Goal: Task Accomplishment & Management: Complete application form

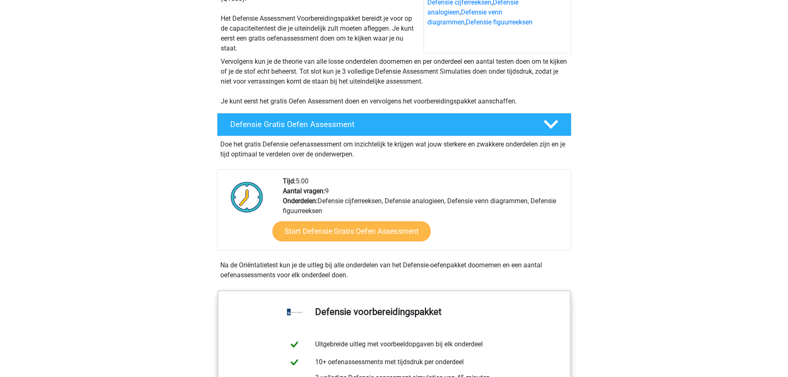
scroll to position [124, 0]
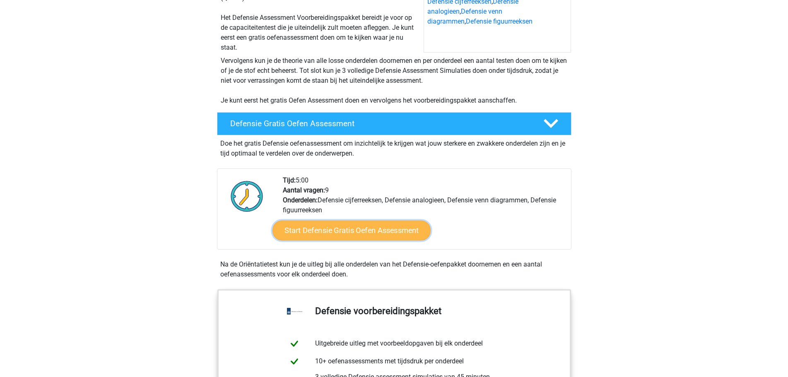
click at [347, 238] on link "Start Defensie Gratis Oefen Assessment" at bounding box center [352, 231] width 158 height 20
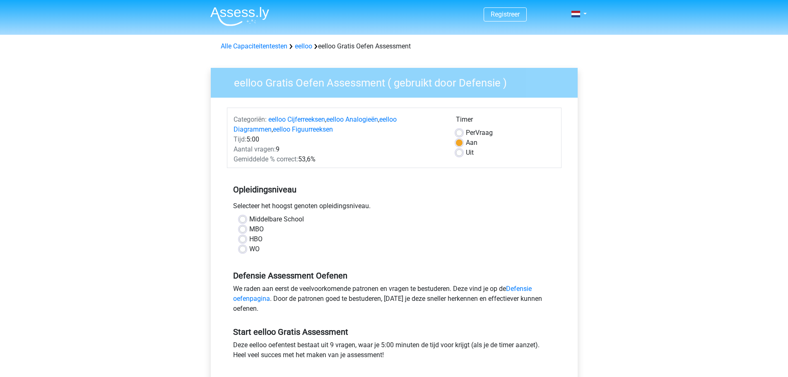
click at [248, 252] on div "WO" at bounding box center [394, 249] width 310 height 10
click at [249, 251] on label "WO" at bounding box center [254, 249] width 10 height 10
click at [241, 251] on input "WO" at bounding box center [242, 248] width 7 height 8
radio input "true"
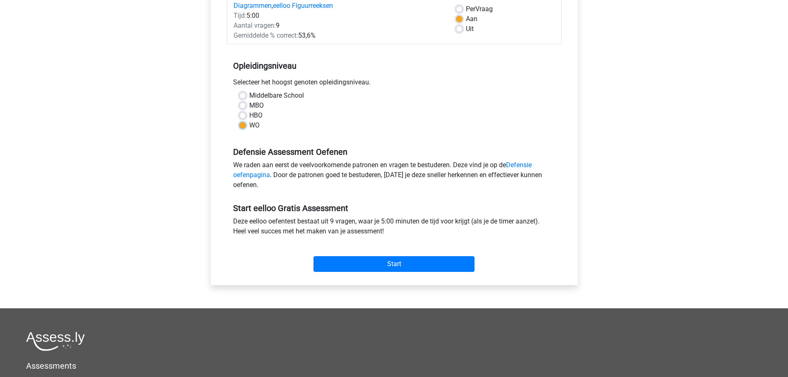
scroll to position [124, 0]
click at [384, 265] on input "Start" at bounding box center [394, 264] width 161 height 16
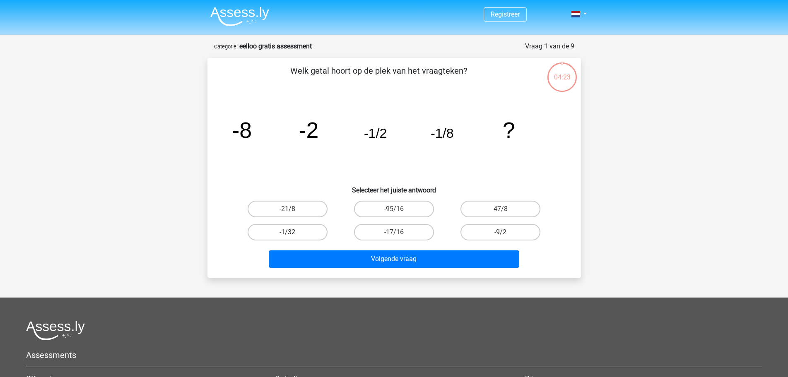
click at [292, 231] on label "-1/32" at bounding box center [288, 232] width 80 height 17
click at [292, 232] on input "-1/32" at bounding box center [289, 234] width 5 height 5
radio input "true"
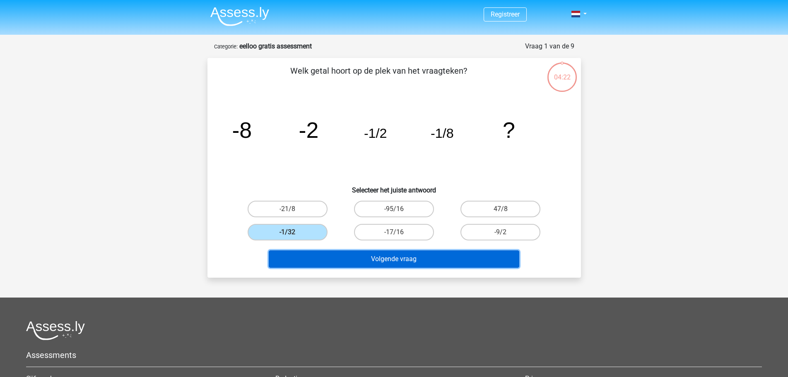
click at [466, 265] on button "Volgende vraag" at bounding box center [394, 259] width 251 height 17
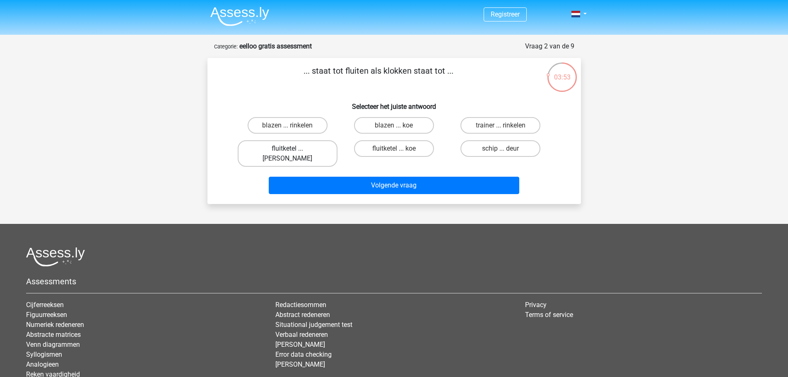
click at [310, 150] on label "fluitketel ... luiden" at bounding box center [288, 153] width 100 height 27
click at [293, 150] on input "fluitketel ... luiden" at bounding box center [289, 151] width 5 height 5
radio input "true"
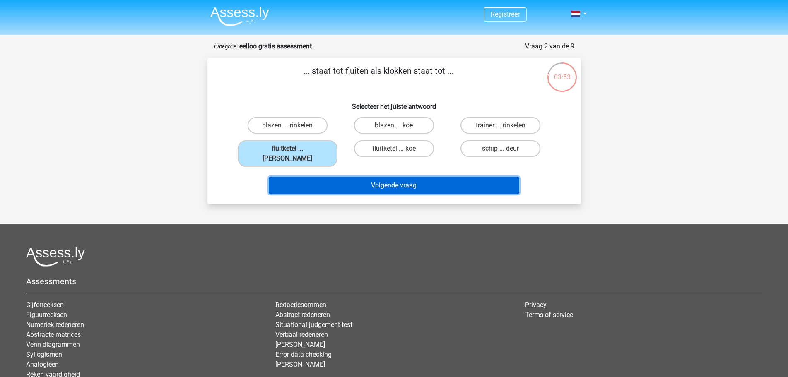
click at [344, 179] on button "Volgende vraag" at bounding box center [394, 185] width 251 height 17
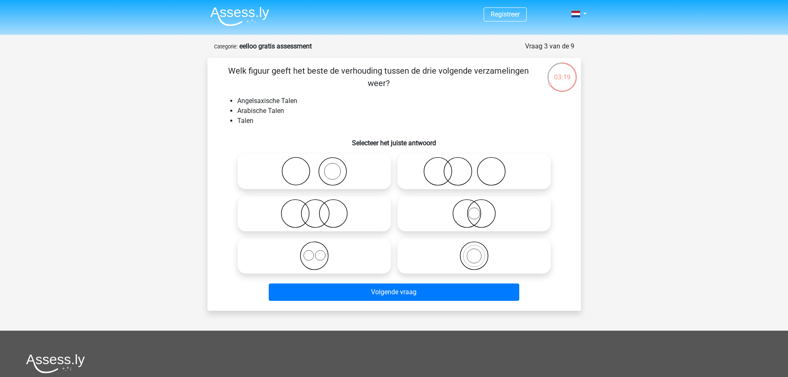
drag, startPoint x: 363, startPoint y: 260, endPoint x: 369, endPoint y: 278, distance: 18.6
click at [362, 260] on icon at bounding box center [314, 255] width 147 height 29
click at [320, 252] on input "radio" at bounding box center [316, 248] width 5 height 5
radio input "true"
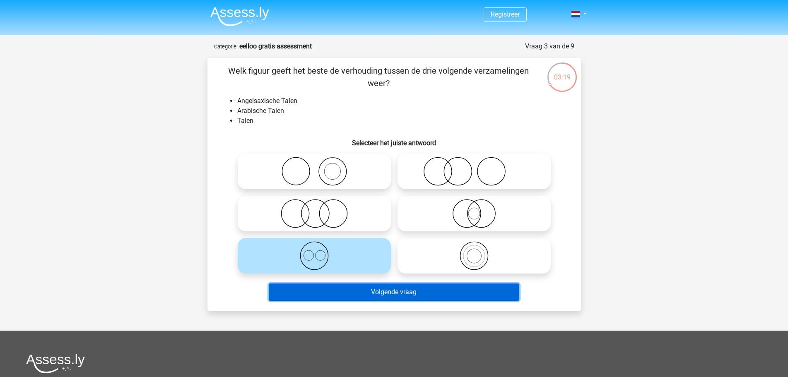
click at [377, 290] on button "Volgende vraag" at bounding box center [394, 292] width 251 height 17
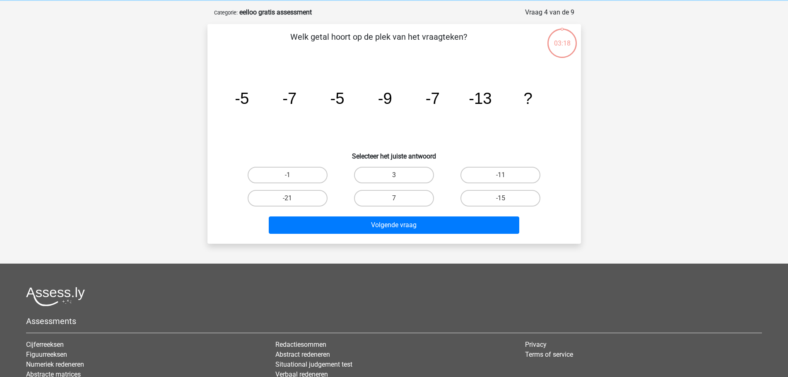
scroll to position [41, 0]
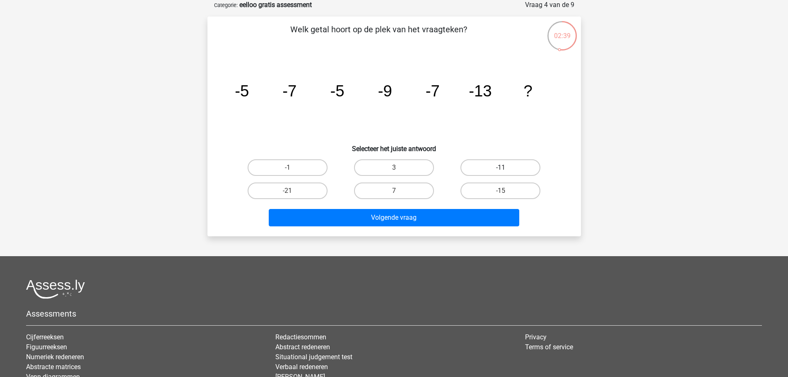
click at [499, 174] on label "-11" at bounding box center [501, 167] width 80 height 17
click at [501, 173] on input "-11" at bounding box center [503, 170] width 5 height 5
radio input "true"
click at [467, 207] on div "Volgende vraag" at bounding box center [394, 216] width 347 height 27
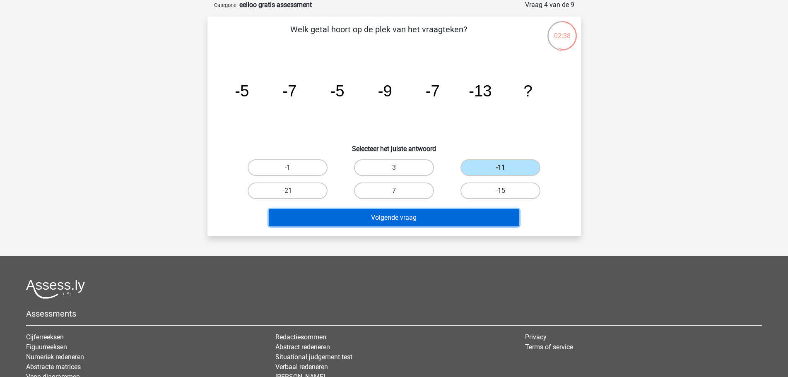
click at [467, 215] on button "Volgende vraag" at bounding box center [394, 217] width 251 height 17
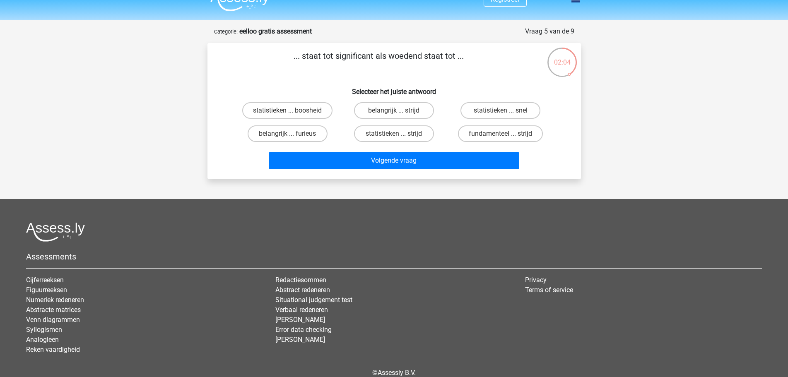
scroll to position [0, 0]
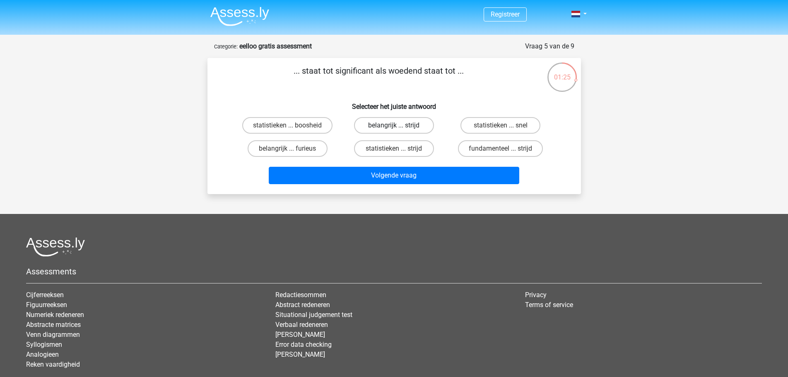
click at [422, 128] on label "belangrijk ... strijd" at bounding box center [394, 125] width 80 height 17
click at [399, 128] on input "belangrijk ... strijd" at bounding box center [396, 127] width 5 height 5
radio input "true"
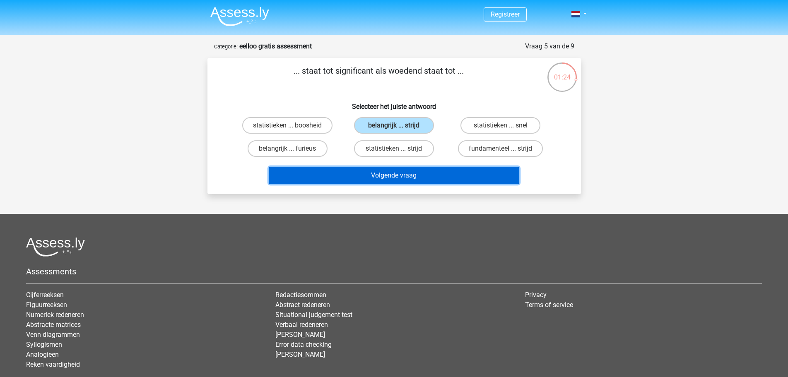
click at [451, 177] on button "Volgende vraag" at bounding box center [394, 175] width 251 height 17
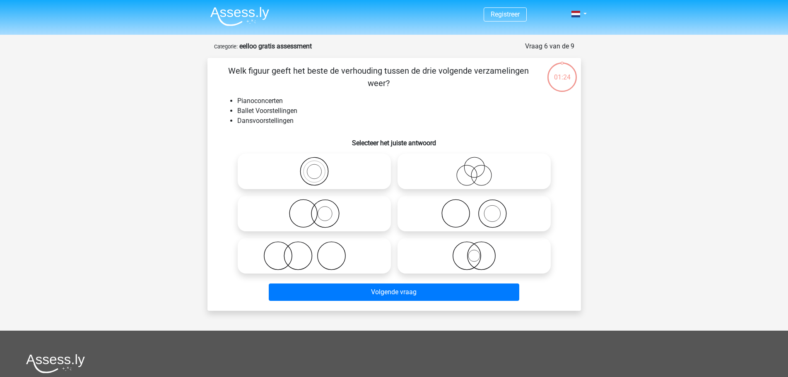
scroll to position [41, 0]
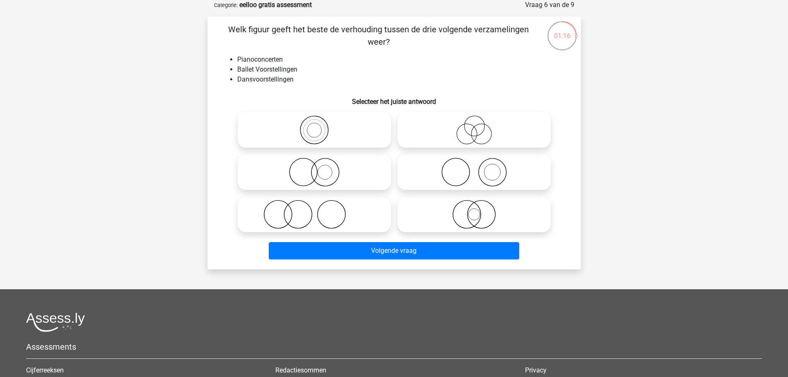
click at [495, 174] on icon at bounding box center [474, 172] width 147 height 29
click at [480, 168] on input "radio" at bounding box center [476, 165] width 5 height 5
radio input "true"
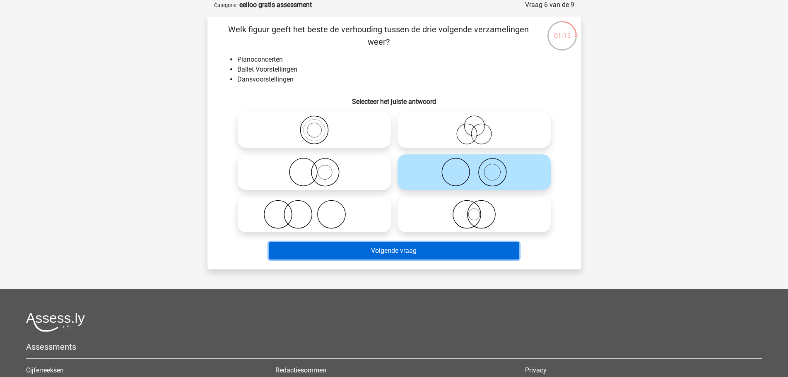
click at [459, 253] on button "Volgende vraag" at bounding box center [394, 250] width 251 height 17
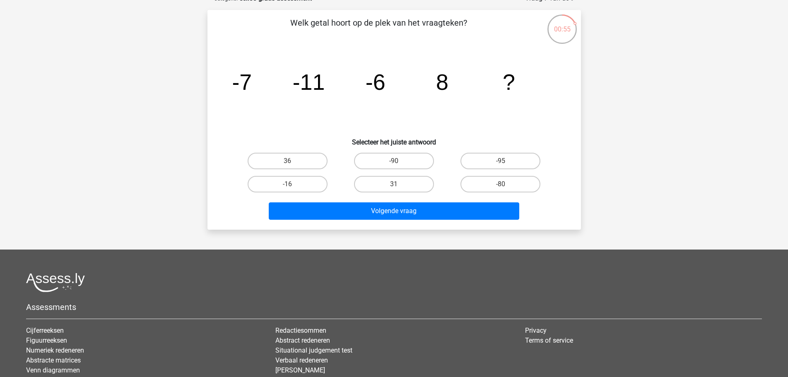
scroll to position [0, 0]
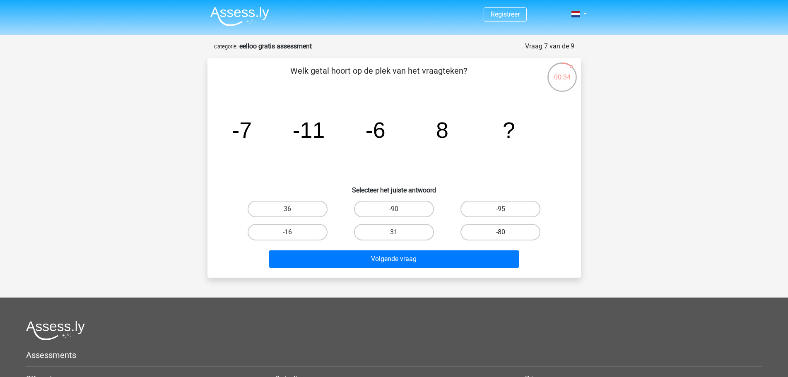
click at [499, 237] on label "-80" at bounding box center [501, 232] width 80 height 17
click at [501, 237] on input "-80" at bounding box center [503, 234] width 5 height 5
radio input "true"
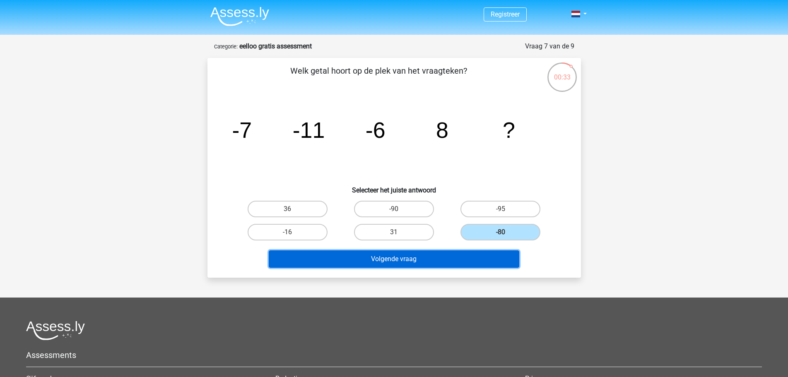
click at [449, 264] on button "Volgende vraag" at bounding box center [394, 259] width 251 height 17
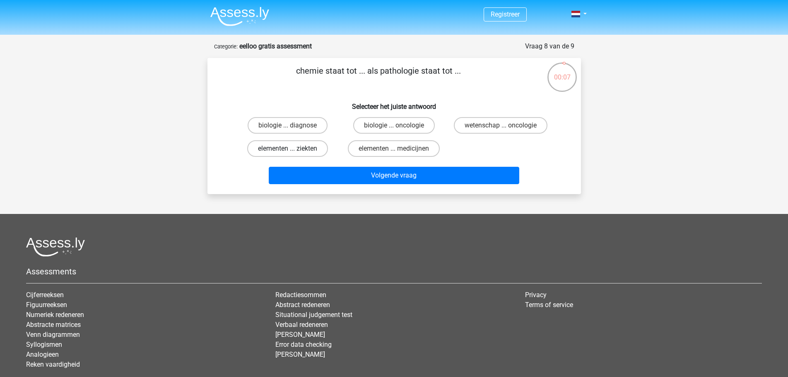
click at [306, 150] on label "elementen ... ziekten" at bounding box center [287, 148] width 81 height 17
click at [293, 150] on input "elementen ... ziekten" at bounding box center [289, 151] width 5 height 5
radio input "true"
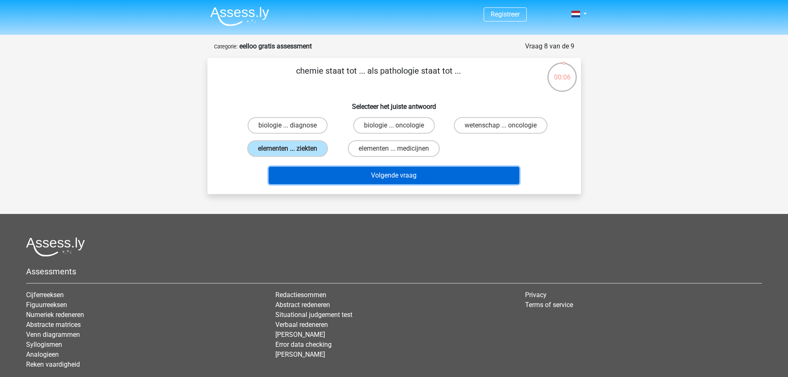
click at [370, 174] on button "Volgende vraag" at bounding box center [394, 175] width 251 height 17
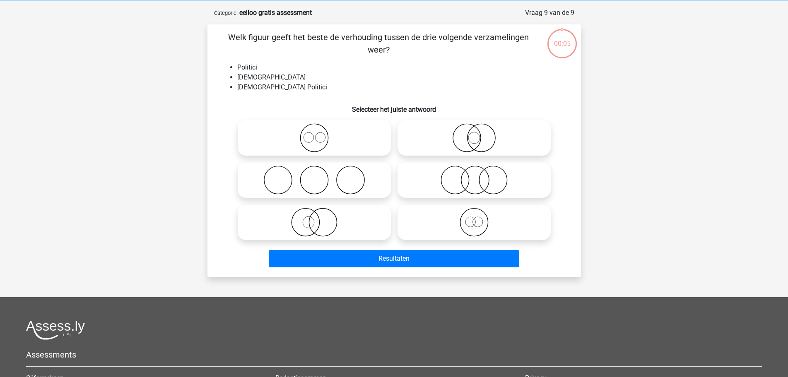
scroll to position [41, 0]
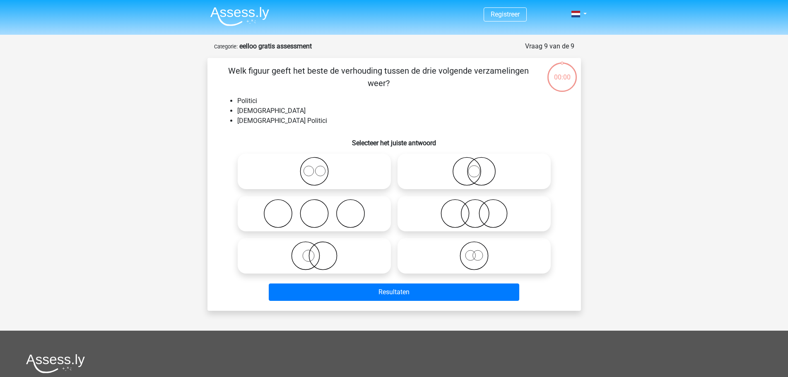
scroll to position [41, 0]
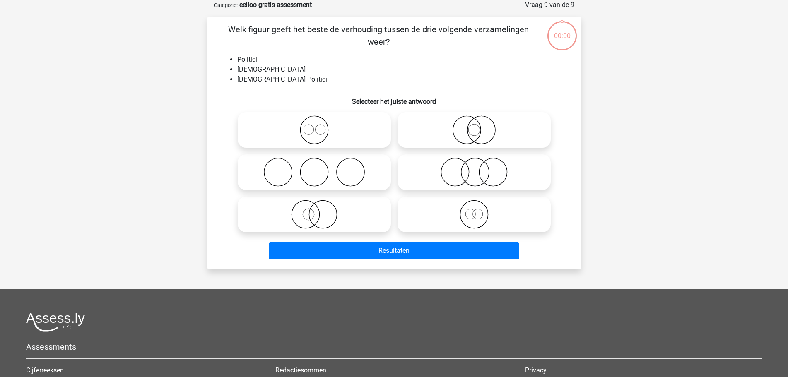
click at [476, 136] on icon at bounding box center [474, 130] width 147 height 29
click at [476, 126] on input "radio" at bounding box center [476, 123] width 5 height 5
radio input "true"
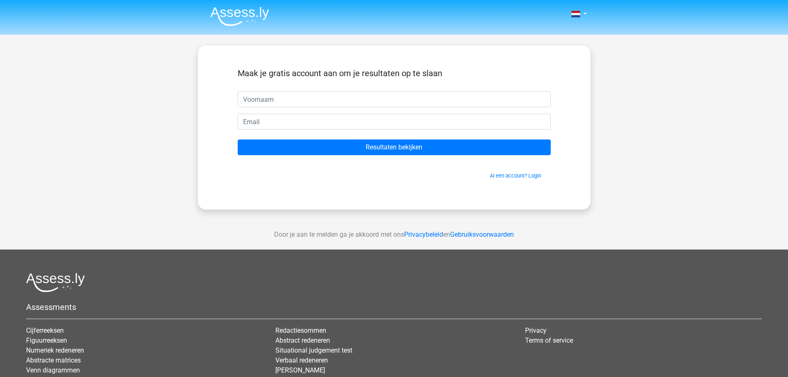
click at [351, 101] on input "text" at bounding box center [394, 100] width 313 height 16
type input "Job"
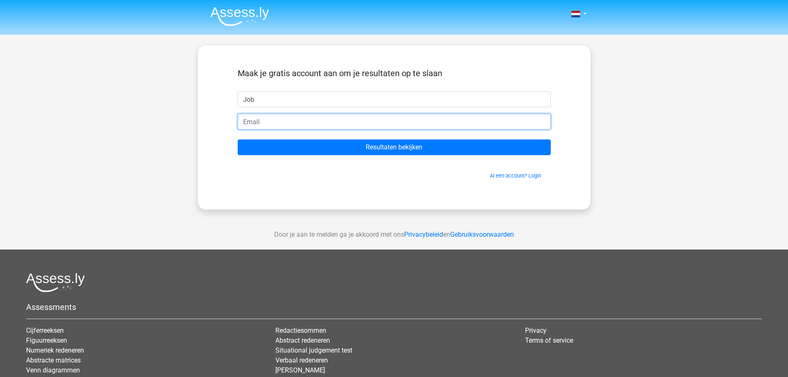
click at [290, 124] on input "email" at bounding box center [394, 122] width 313 height 16
type input "jobvaniersel@live.nl"
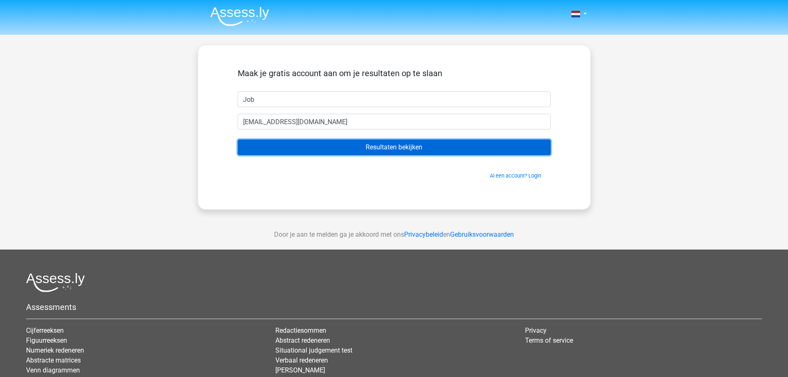
click at [380, 147] on input "Resultaten bekijken" at bounding box center [394, 148] width 313 height 16
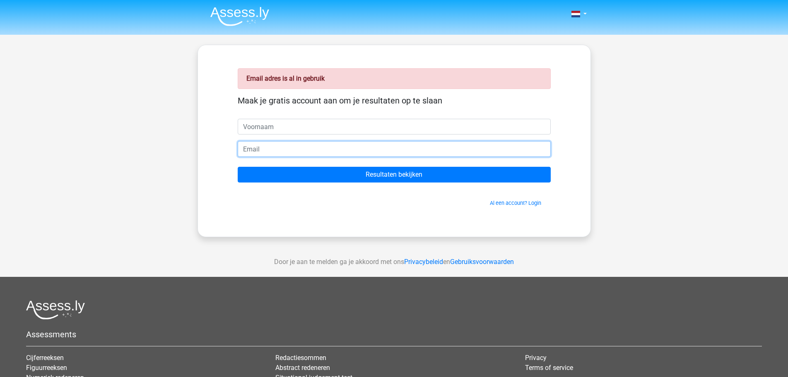
click at [327, 148] on input "email" at bounding box center [394, 149] width 313 height 16
type input "[PERSON_NAME][EMAIL_ADDRESS][DOMAIN_NAME]"
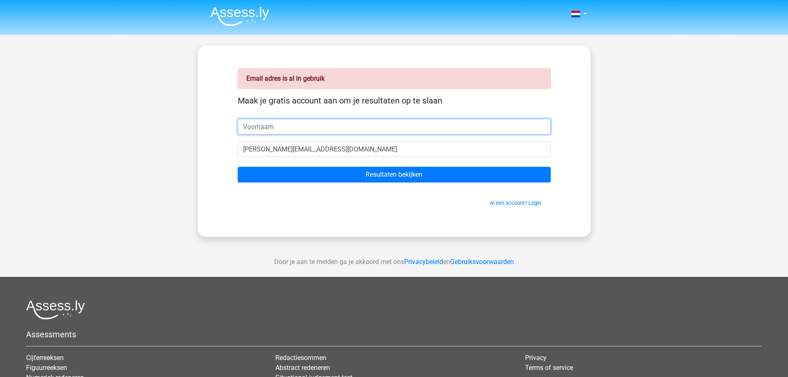
click at [310, 127] on input "text" at bounding box center [394, 127] width 313 height 16
type input "Job"
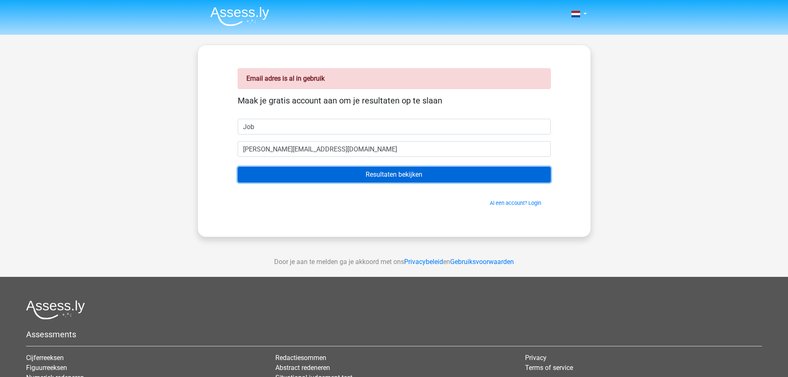
click at [320, 180] on input "Resultaten bekijken" at bounding box center [394, 175] width 313 height 16
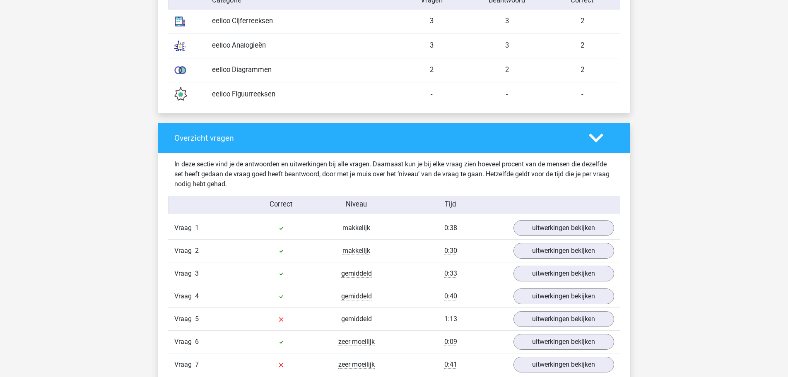
scroll to position [870, 0]
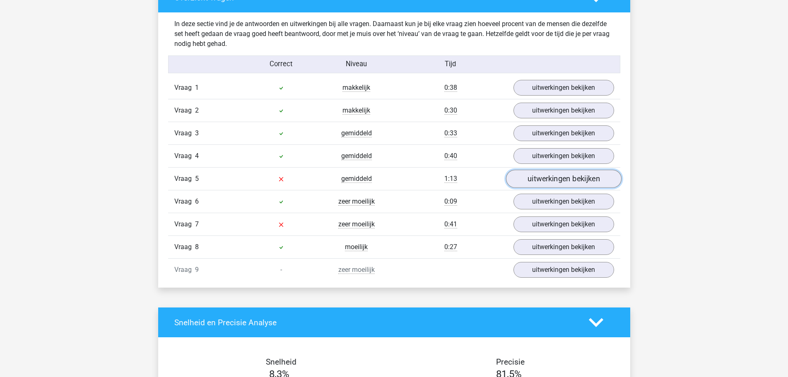
click at [562, 181] on link "uitwerkingen bekijken" at bounding box center [564, 179] width 116 height 18
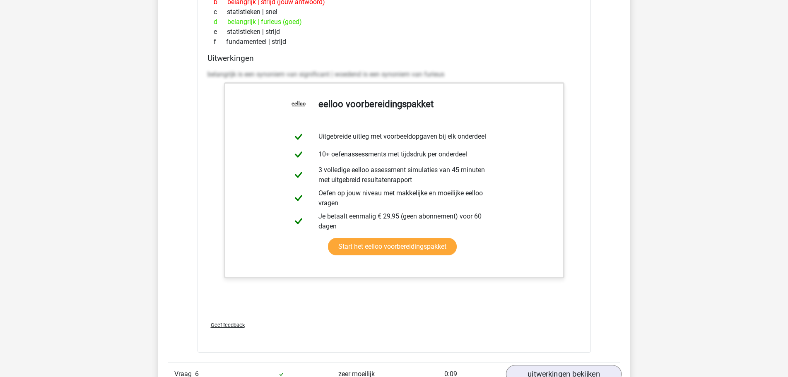
scroll to position [1242, 0]
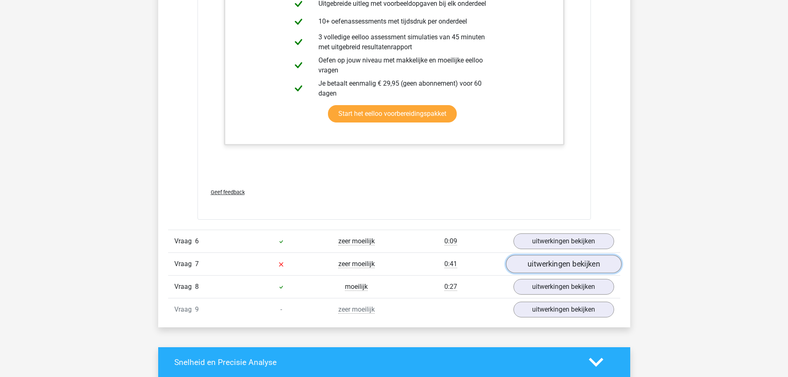
click at [573, 263] on link "uitwerkingen bekijken" at bounding box center [564, 265] width 116 height 18
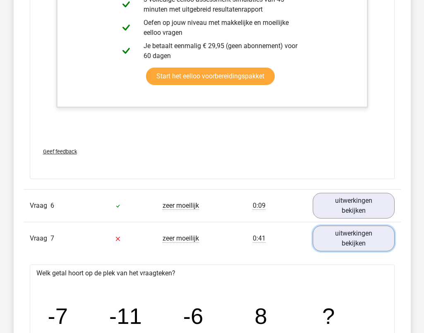
scroll to position [1367, 0]
